Goal: Register for event/course

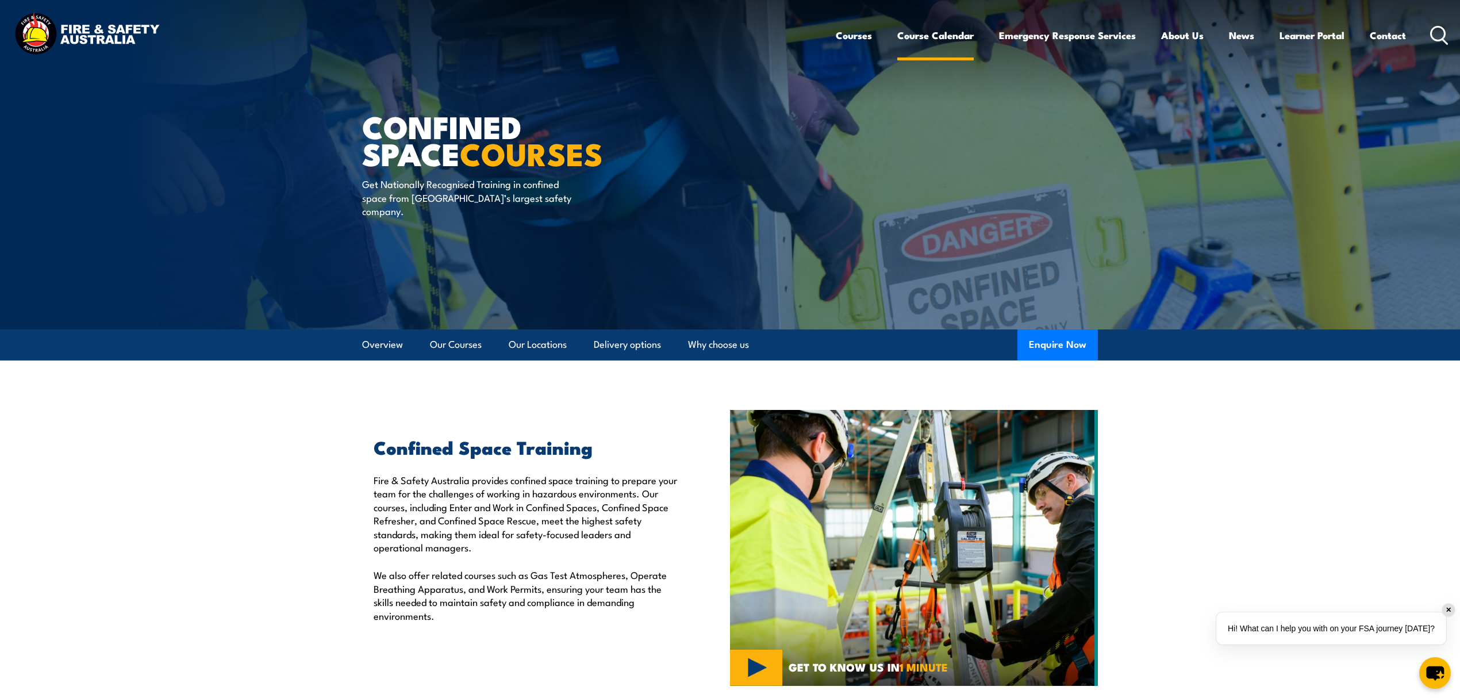
click at [956, 33] on link "Course Calendar" at bounding box center [936, 35] width 76 height 30
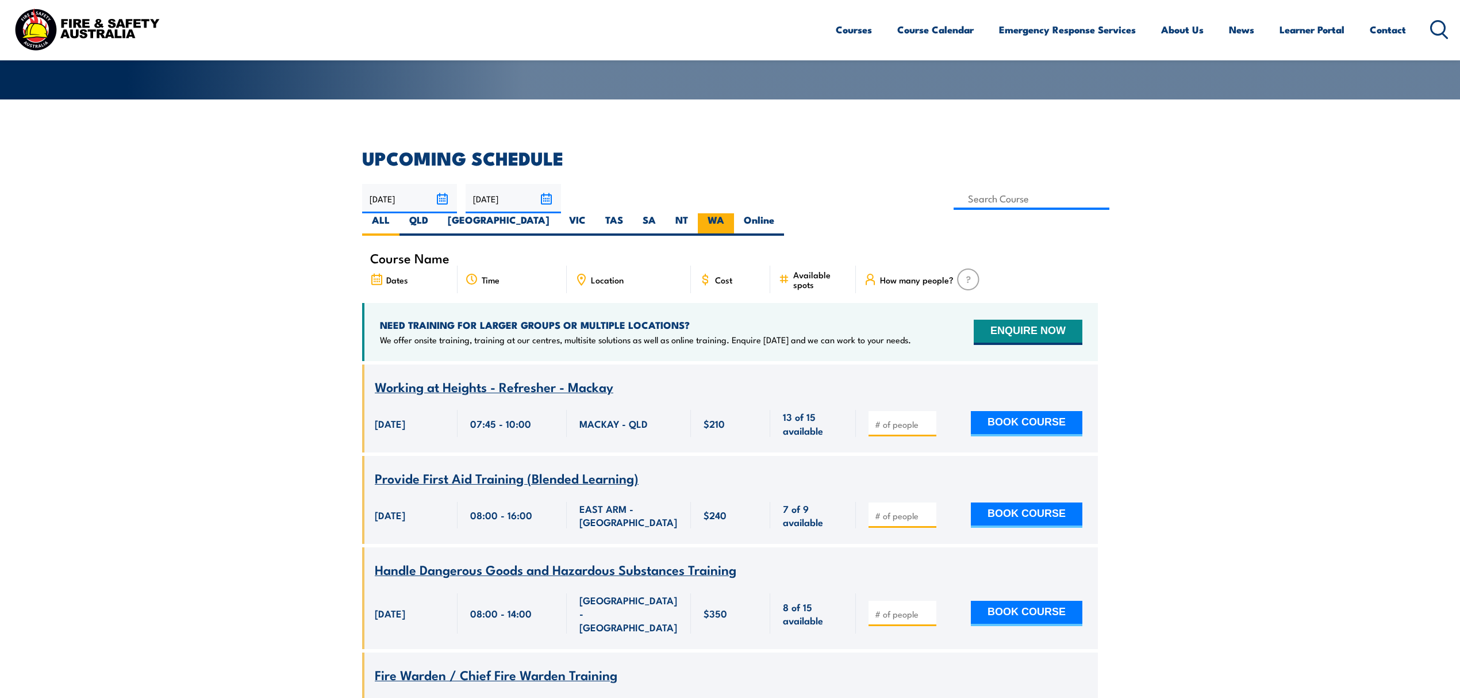
click at [734, 213] on label "WA" at bounding box center [716, 224] width 36 height 22
click at [732, 213] on input "WA" at bounding box center [727, 216] width 7 height 7
radio input "true"
click at [734, 213] on label "WA" at bounding box center [716, 224] width 36 height 22
click at [732, 213] on input "WA" at bounding box center [727, 216] width 7 height 7
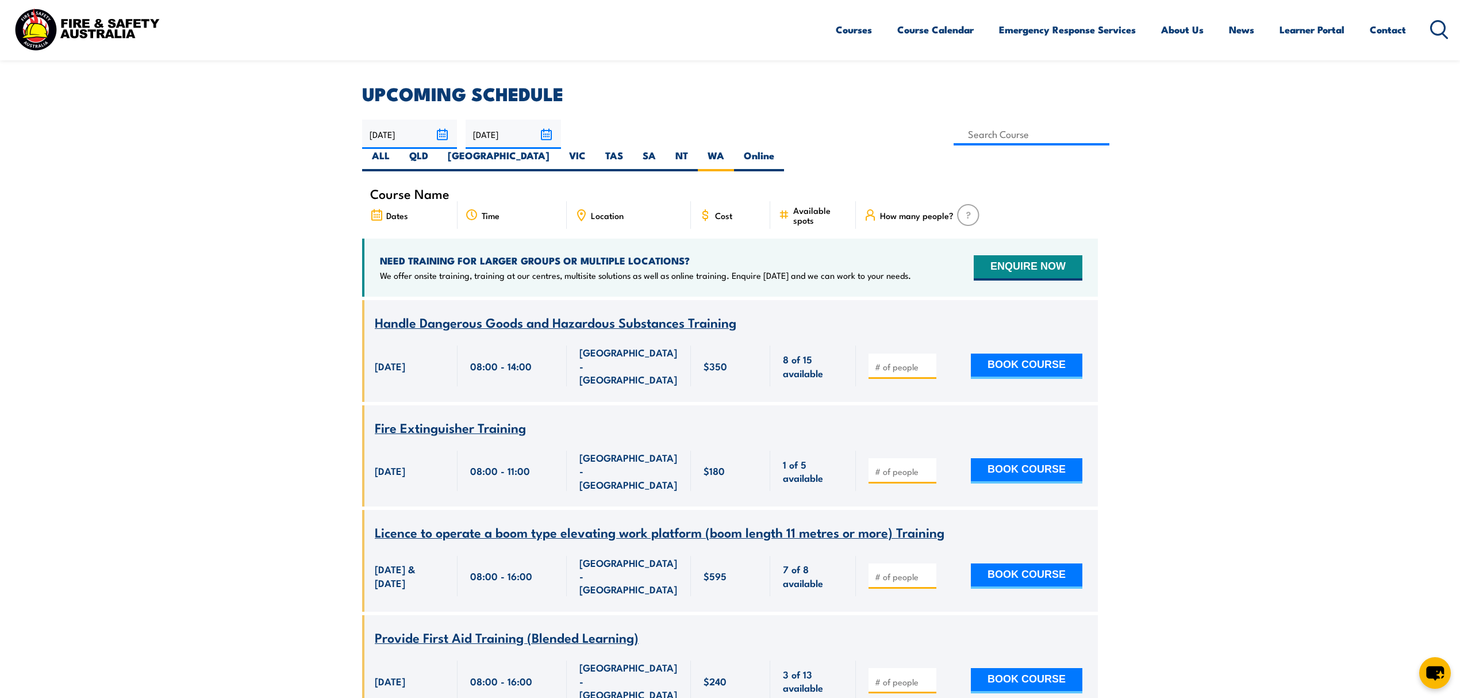
scroll to position [149, 0]
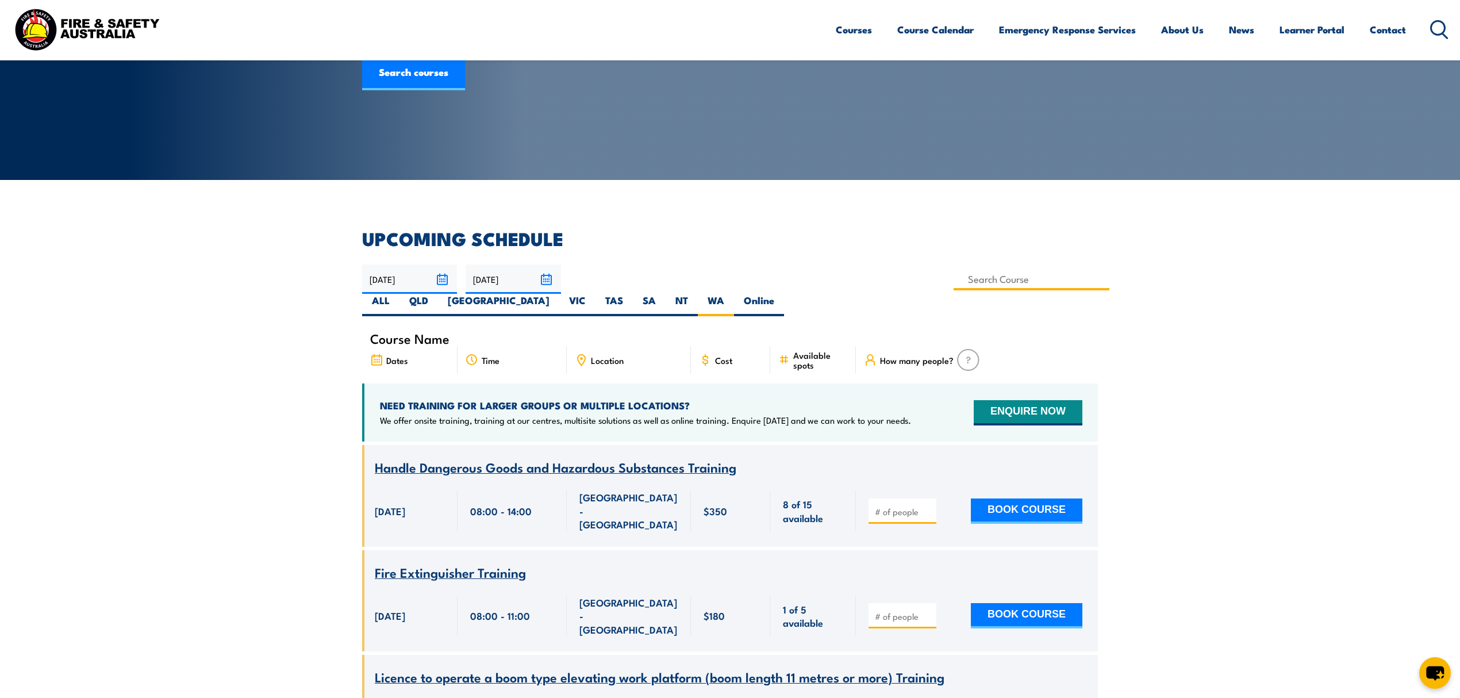
click at [954, 275] on input at bounding box center [1032, 279] width 156 height 22
paste input "PUAFER008 Confine Small Emergencies in a Facility"
type input "PUAFER008 Confine Small Emergencies in a Facility"
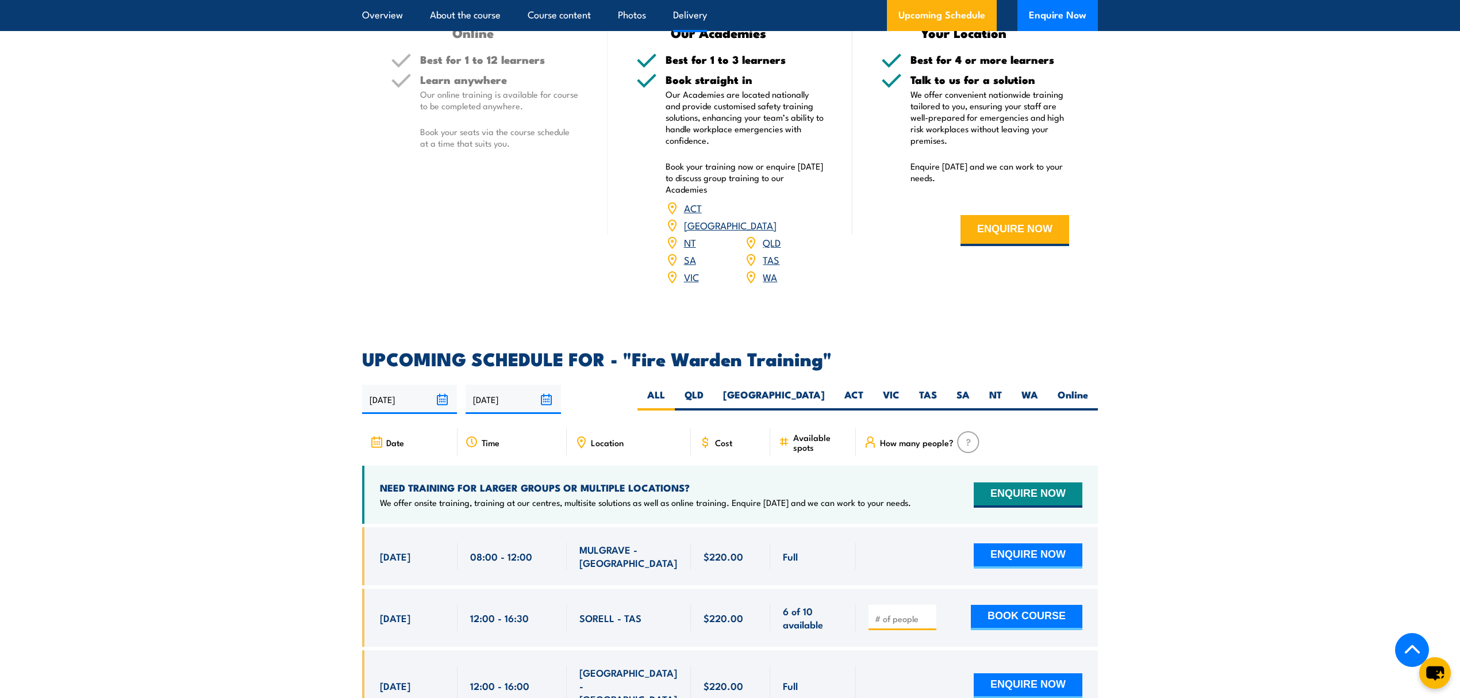
scroll to position [1916, 0]
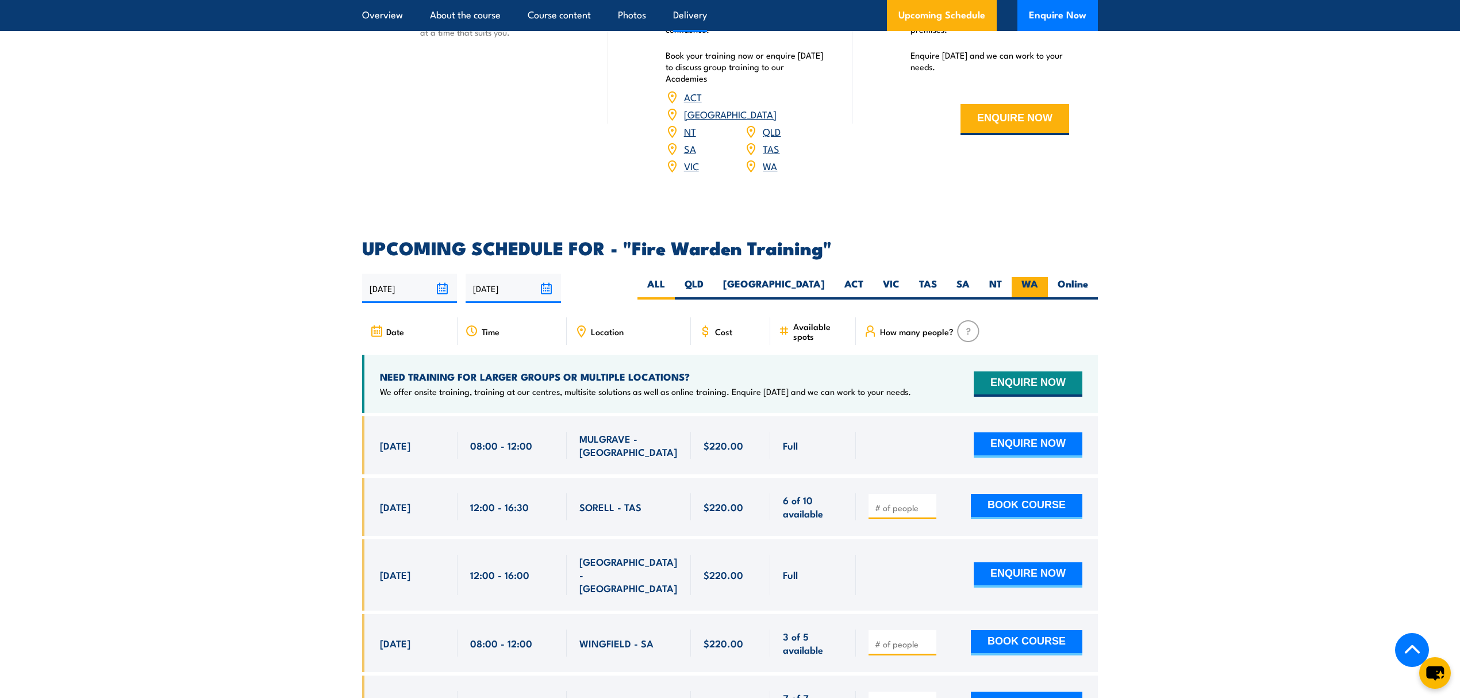
click at [1023, 277] on label "WA" at bounding box center [1030, 288] width 36 height 22
click at [1038, 277] on input "WA" at bounding box center [1041, 280] width 7 height 7
radio input "true"
click at [1023, 277] on label "WA" at bounding box center [1030, 288] width 36 height 22
click at [1038, 277] on input "WA" at bounding box center [1041, 280] width 7 height 7
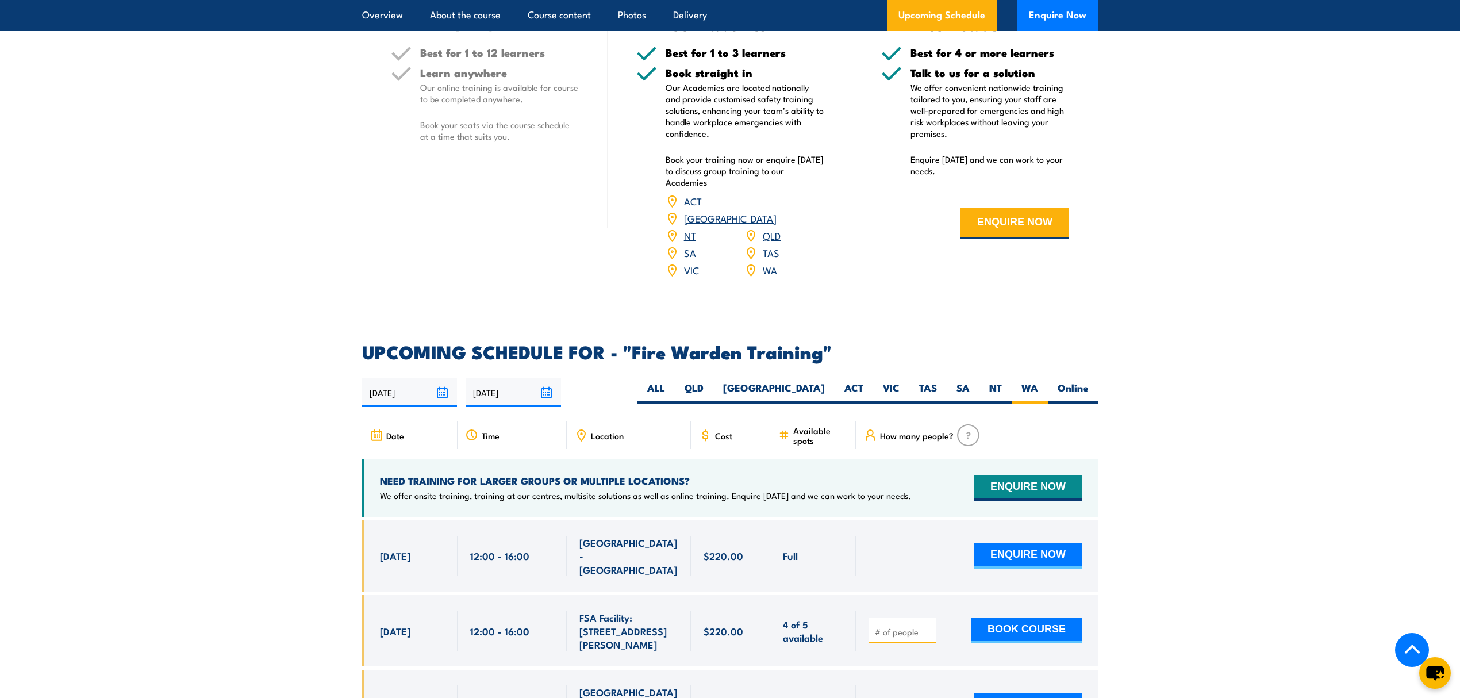
scroll to position [1993, 0]
